Goal: Find specific page/section: Find specific page/section

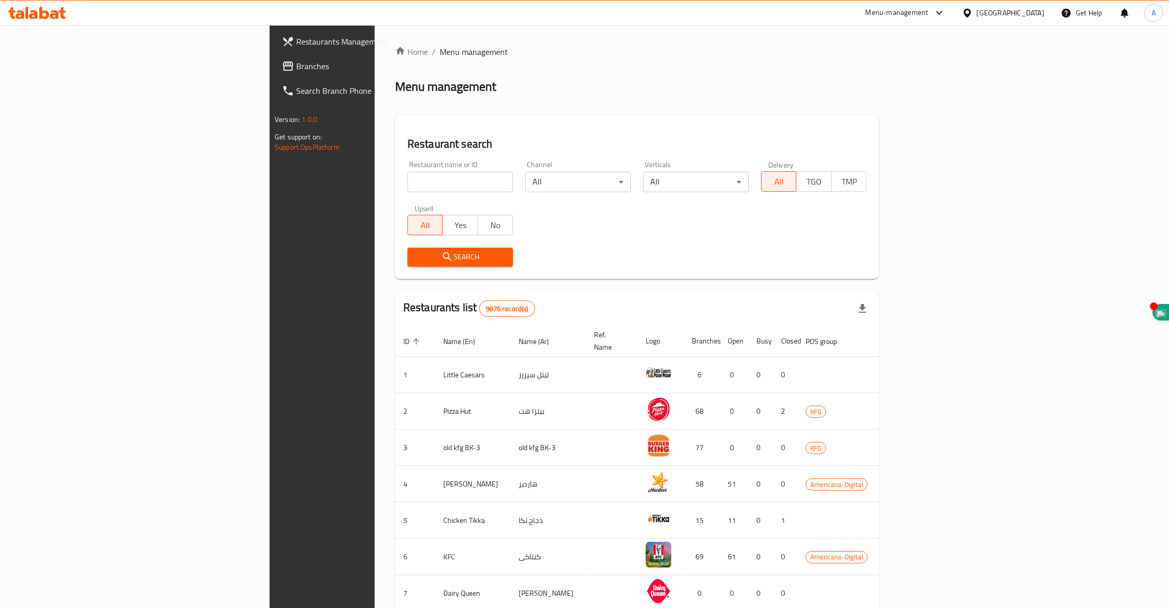
click at [395, 178] on div "Home / Menu management Menu management Restaurant search Restaurant name or ID …" at bounding box center [637, 401] width 484 height 710
click at [407, 175] on input "search" at bounding box center [460, 182] width 106 height 21
type input "[PERSON_NAME]"
click at [416, 254] on span "Search" at bounding box center [460, 257] width 89 height 13
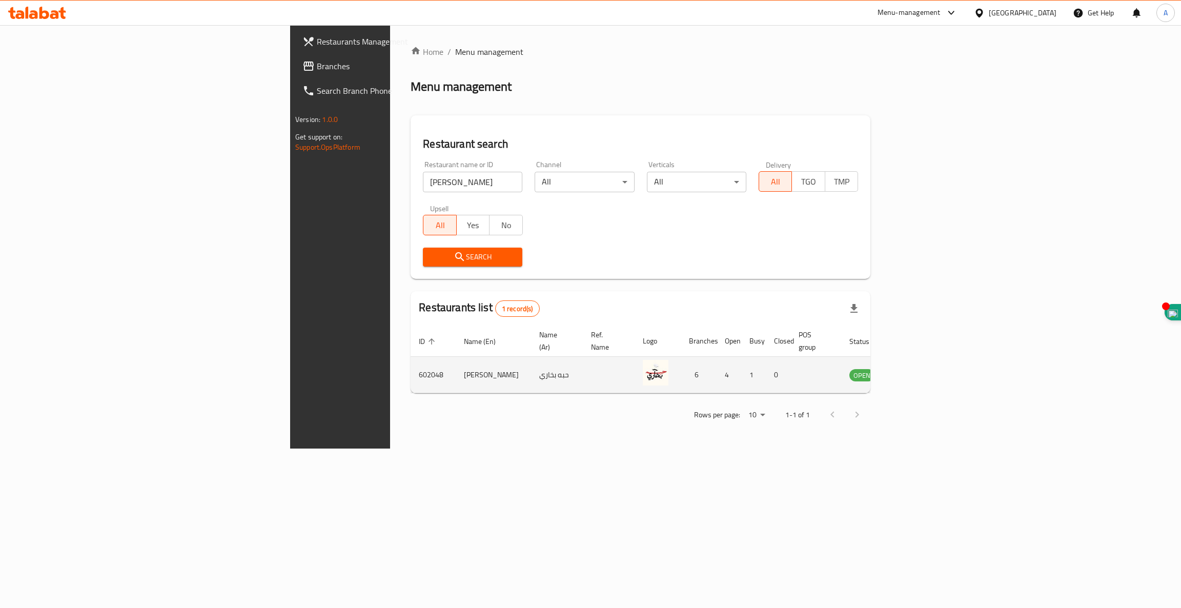
click at [411, 363] on td "602048" at bounding box center [433, 375] width 45 height 36
copy td "602048"
click at [46, 15] on icon at bounding box center [44, 13] width 10 height 12
